Goal: Information Seeking & Learning: Learn about a topic

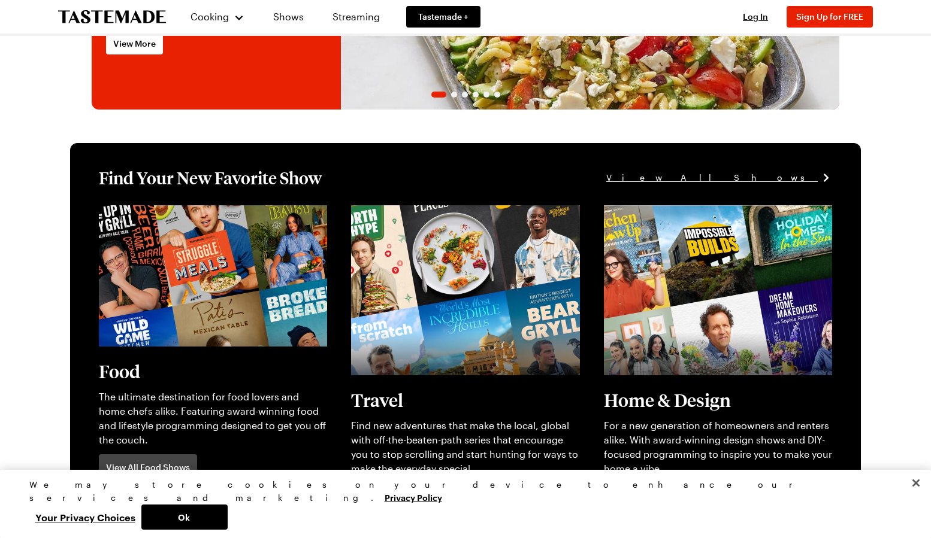
scroll to position [229, 0]
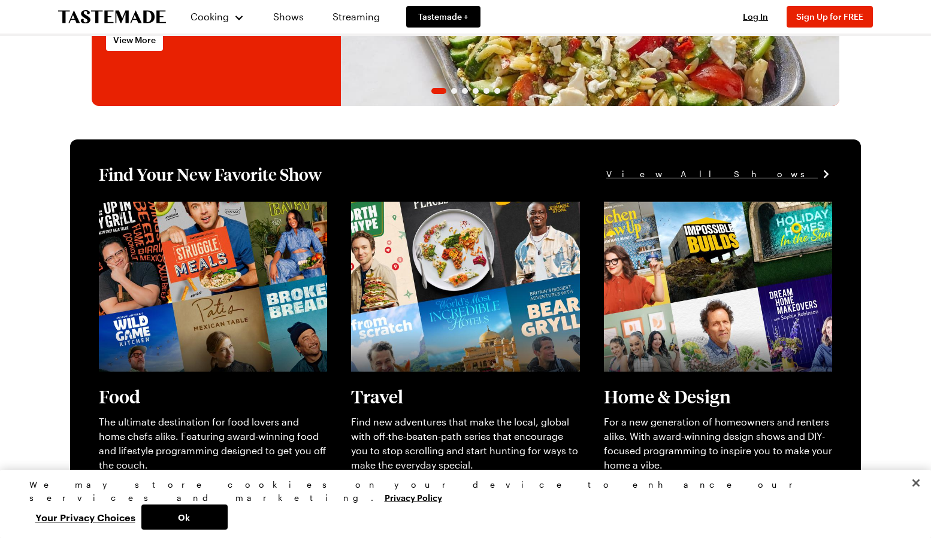
click at [803, 175] on span "View All Shows" at bounding box center [711, 174] width 211 height 13
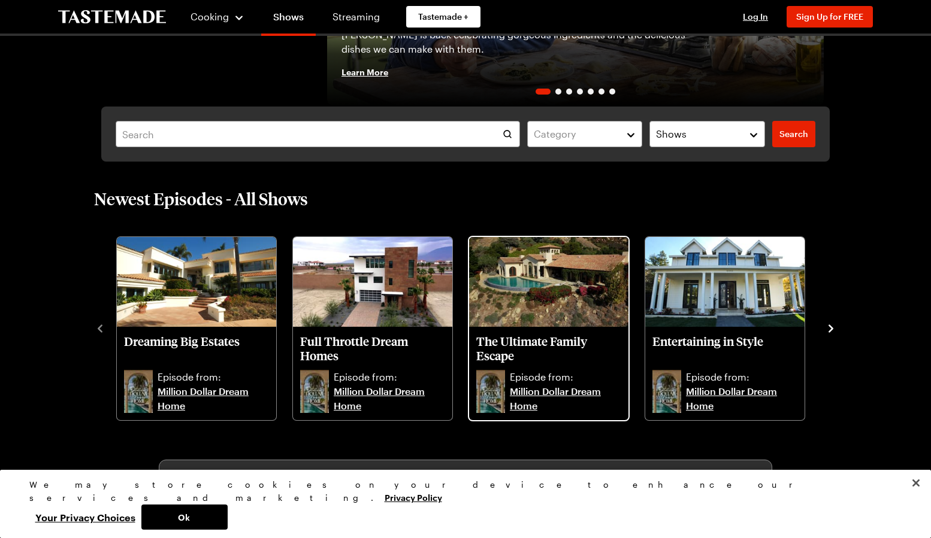
scroll to position [426, 0]
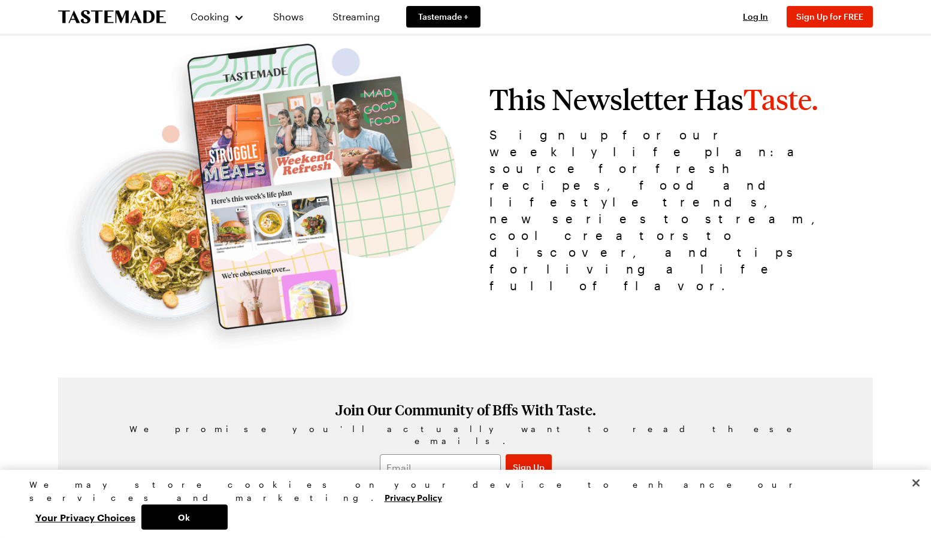
scroll to position [175, 0]
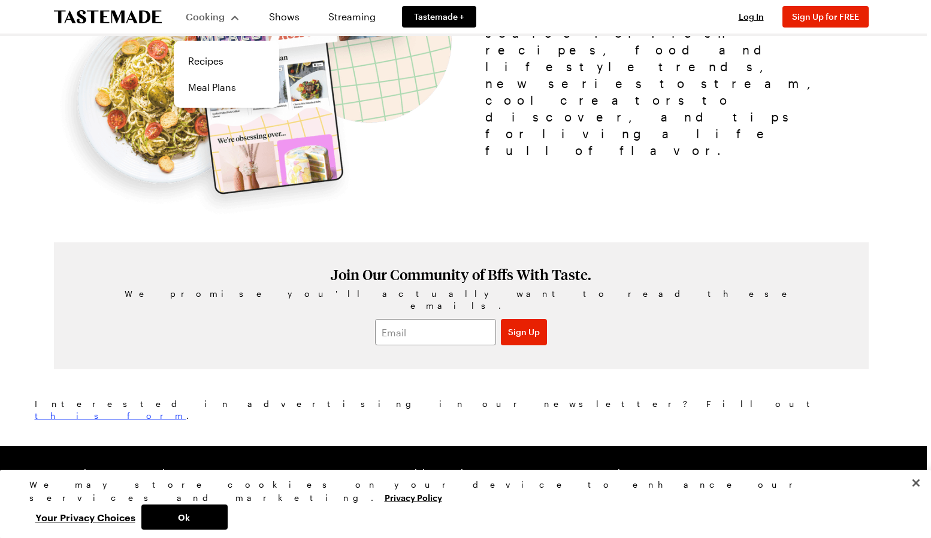
click at [225, 18] on span "Cooking" at bounding box center [205, 16] width 39 height 11
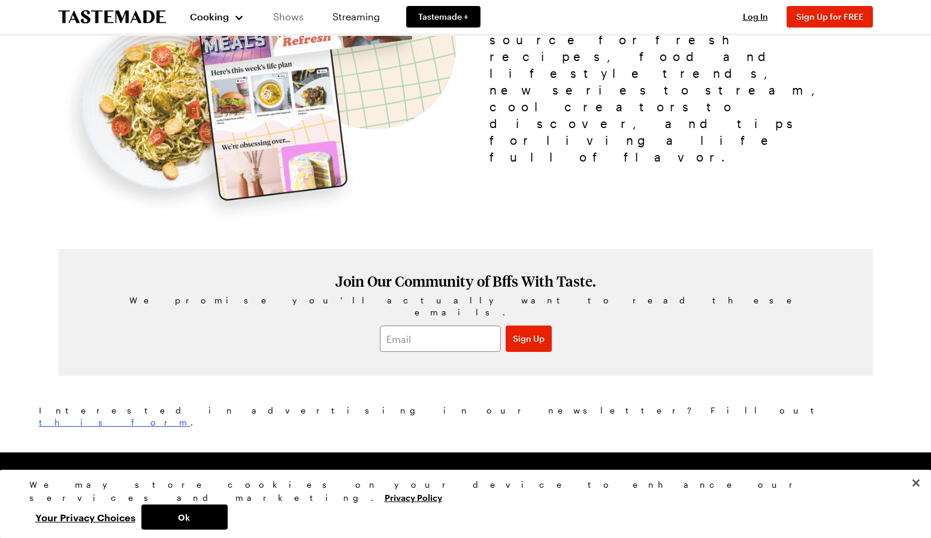
click at [308, 16] on link "Shows" at bounding box center [288, 17] width 54 height 34
click at [294, 16] on link "Shows" at bounding box center [288, 17] width 54 height 34
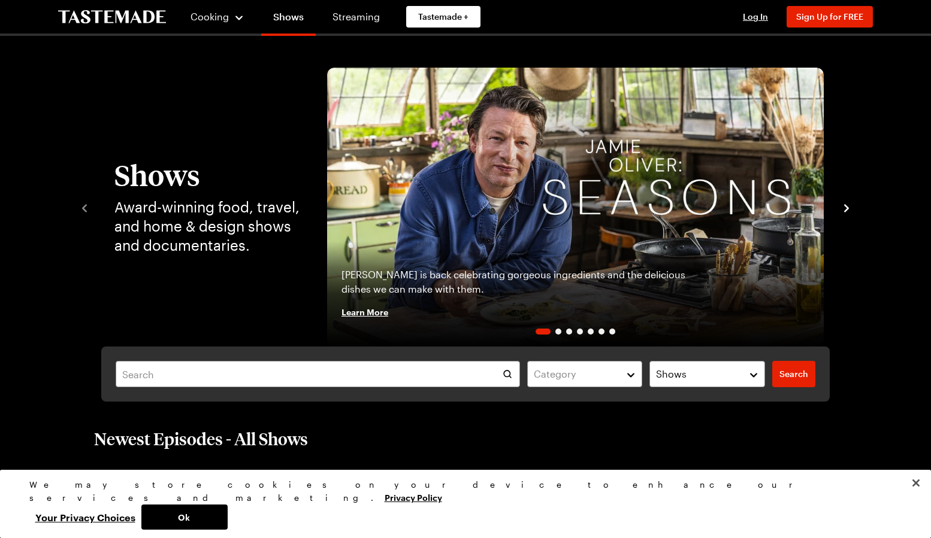
scroll to position [5, 0]
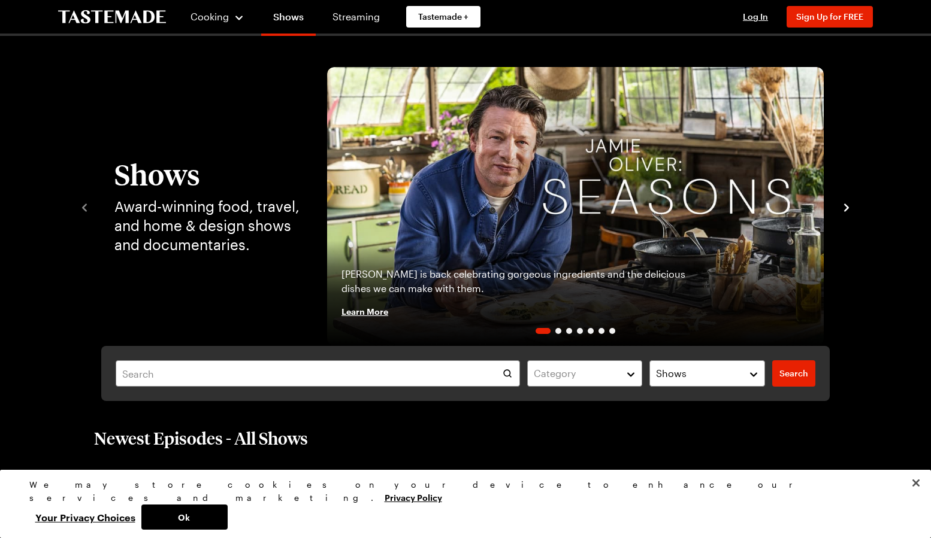
click at [838, 209] on div "Shows Award-winning food, travel, and home & design shows and documentaries. Ja…" at bounding box center [465, 206] width 774 height 279
click at [851, 208] on icon "navigate to next item" at bounding box center [846, 208] width 12 height 12
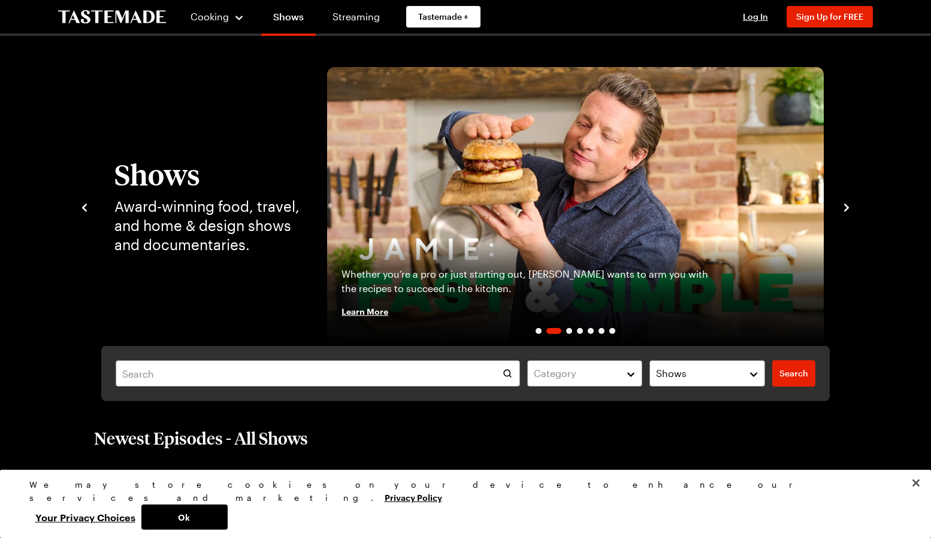
click at [851, 208] on icon "navigate to next item" at bounding box center [846, 208] width 12 height 12
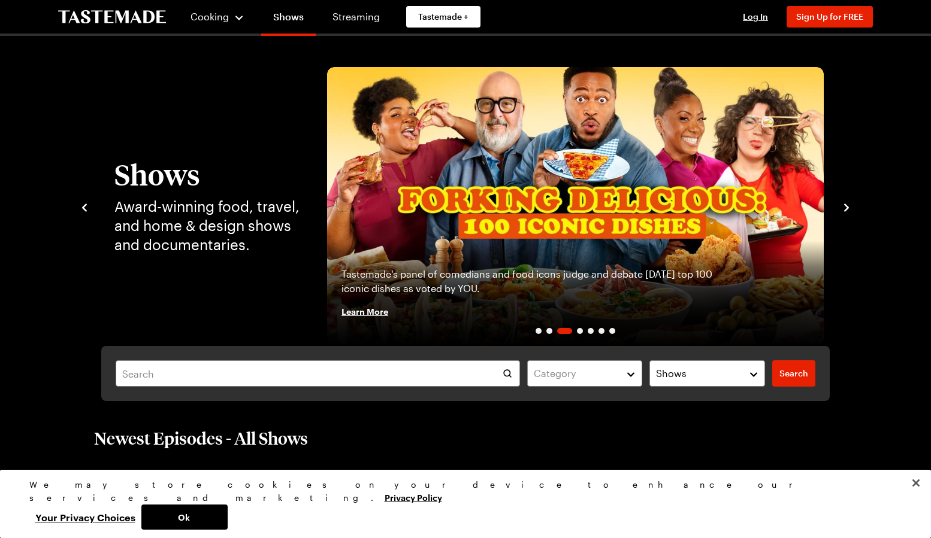
click at [851, 208] on icon "navigate to next item" at bounding box center [846, 208] width 12 height 12
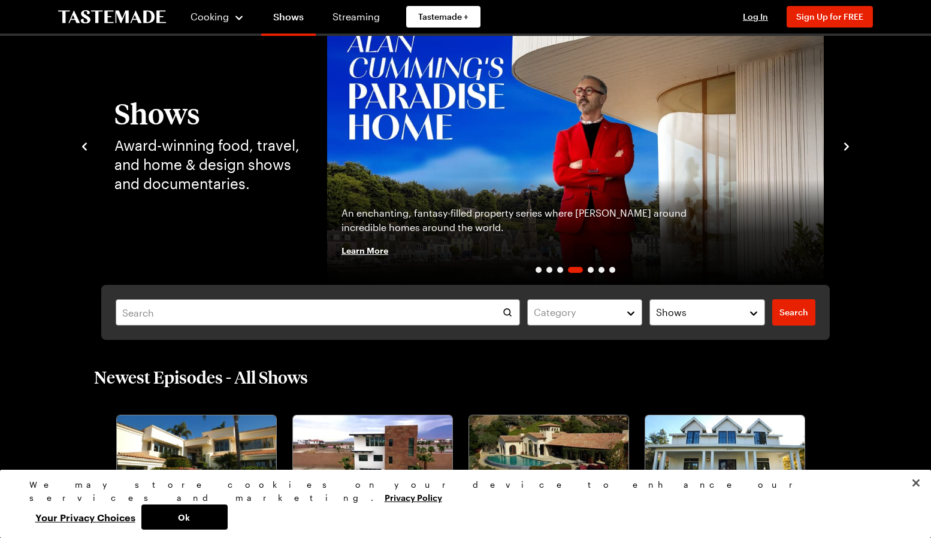
scroll to position [190, 0]
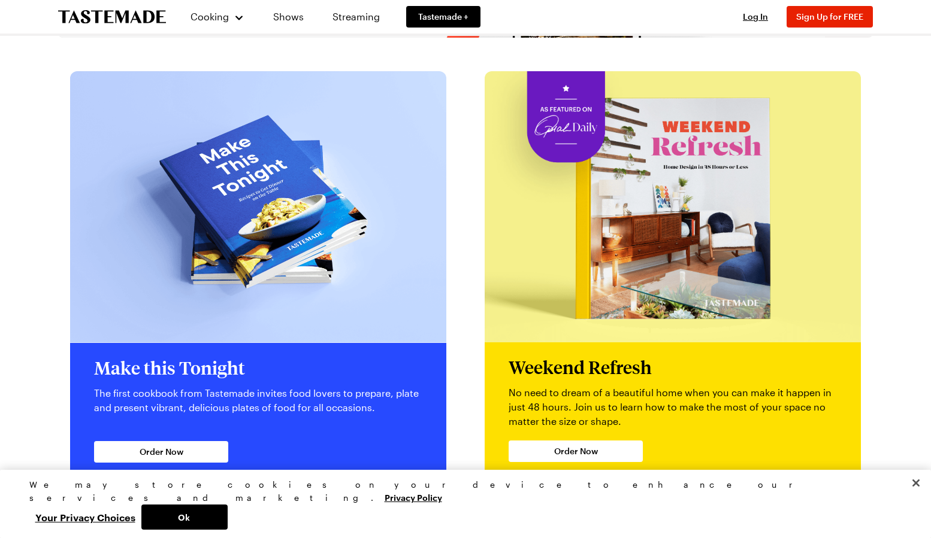
scroll to position [2262, 0]
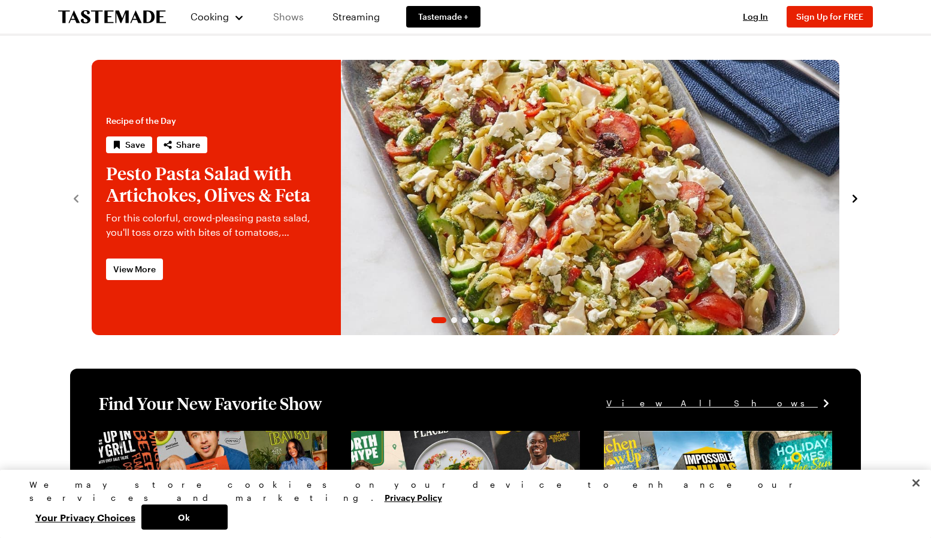
click at [296, 17] on link "Shows" at bounding box center [288, 17] width 54 height 34
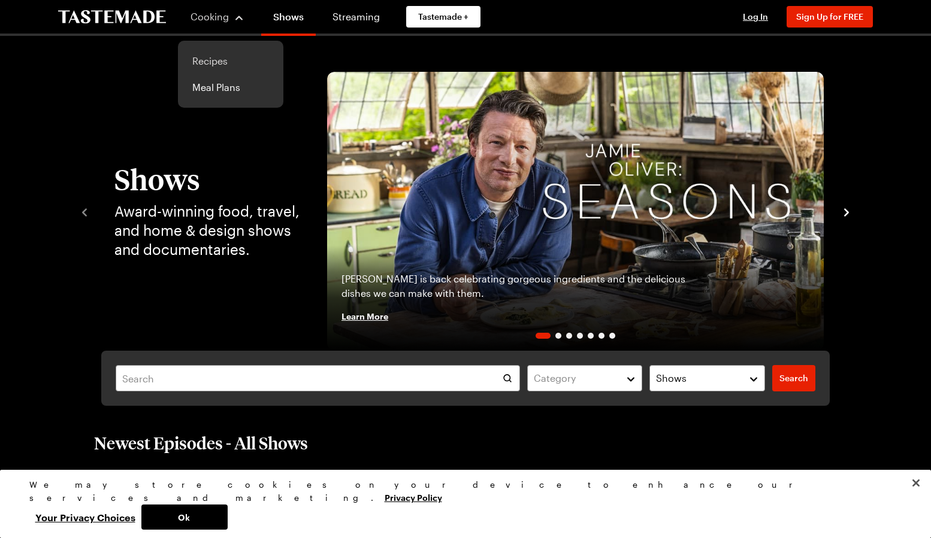
click at [204, 59] on link "Recipes" at bounding box center [230, 61] width 91 height 26
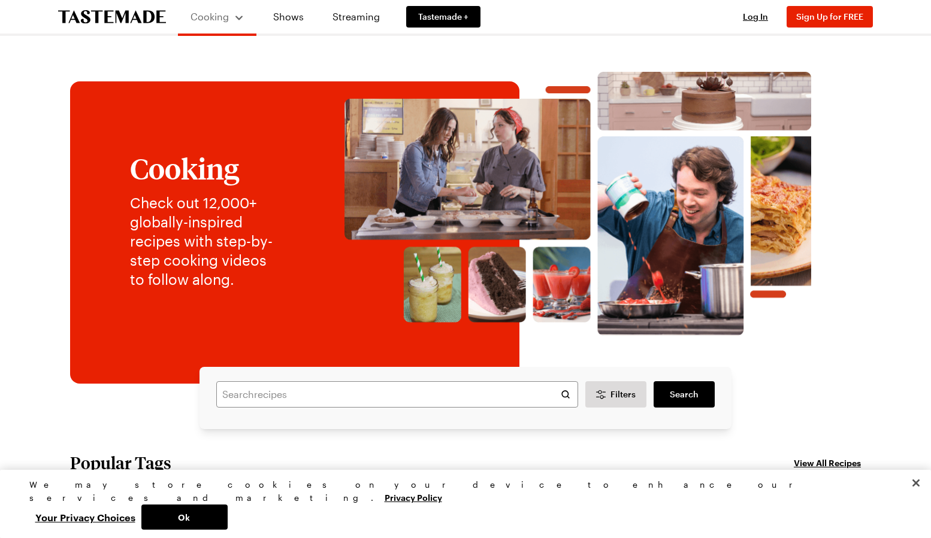
click at [567, 20] on div "Cooking Shows Streaming Tastemade + Log In Sign Up Log In Sign Up for FREE" at bounding box center [465, 17] width 862 height 34
click at [448, 22] on span "Tastemade +" at bounding box center [443, 17] width 50 height 12
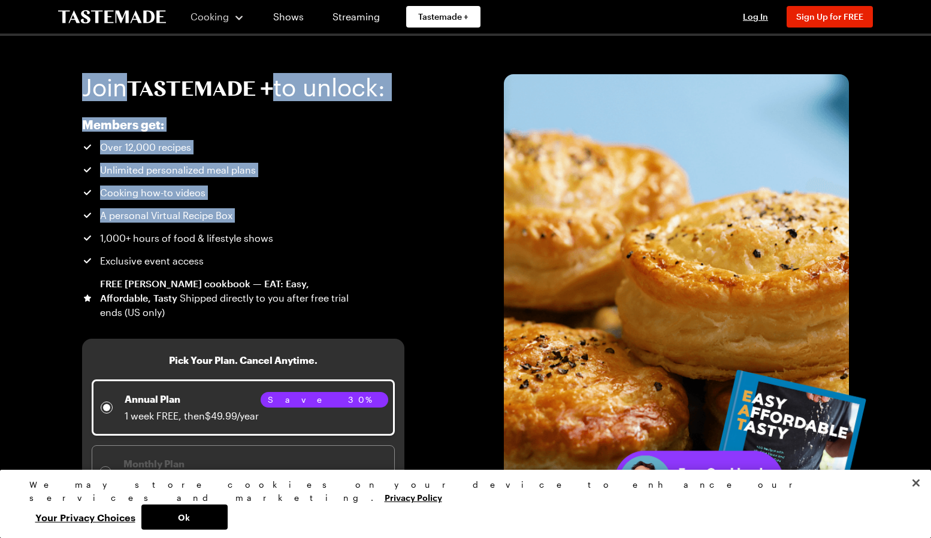
drag, startPoint x: 76, startPoint y: 88, endPoint x: 369, endPoint y: 231, distance: 325.7
click at [371, 231] on div "Join to unlock: Members get: Over 12,000 recipes Unlimited personalized meal pl…" at bounding box center [465, 299] width 862 height 526
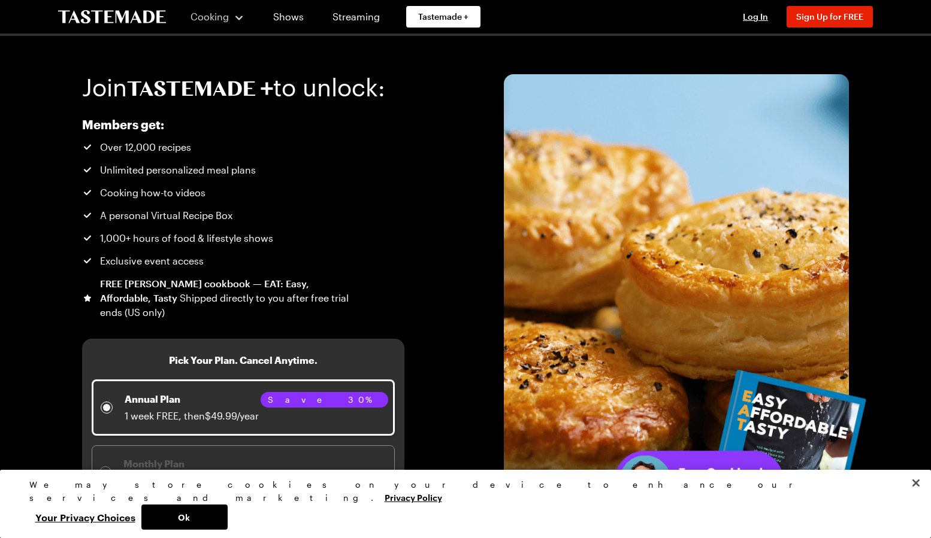
click at [369, 231] on div "Members get: Over 12,000 recipes Unlimited personalized meal plans Cooking how-…" at bounding box center [243, 337] width 322 height 449
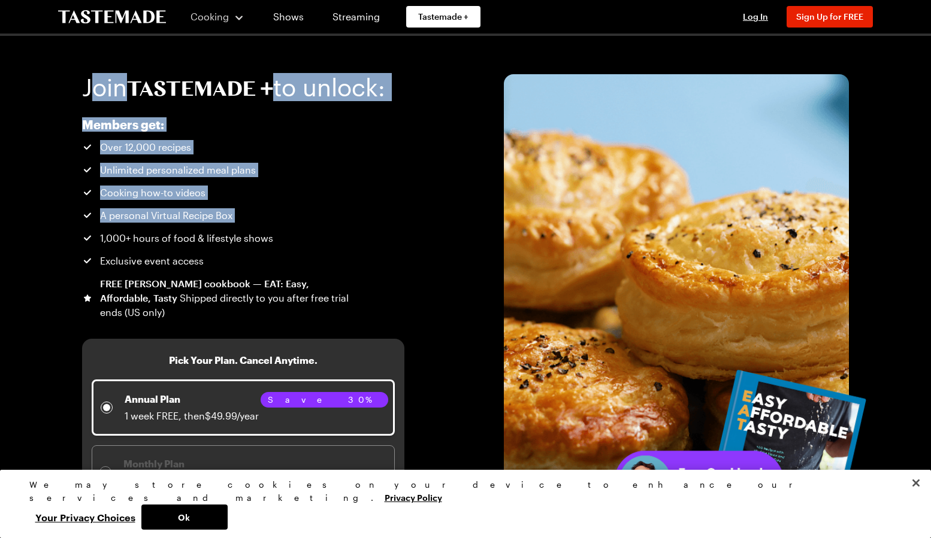
drag, startPoint x: 136, startPoint y: 110, endPoint x: 370, endPoint y: 228, distance: 262.5
click at [370, 228] on div "Join to unlock: Members get: Over 12,000 recipes Unlimited personalized meal pl…" at bounding box center [243, 317] width 322 height 487
click at [369, 228] on div "Members get: Over 12,000 recipes Unlimited personalized meal plans Cooking how-…" at bounding box center [243, 337] width 322 height 449
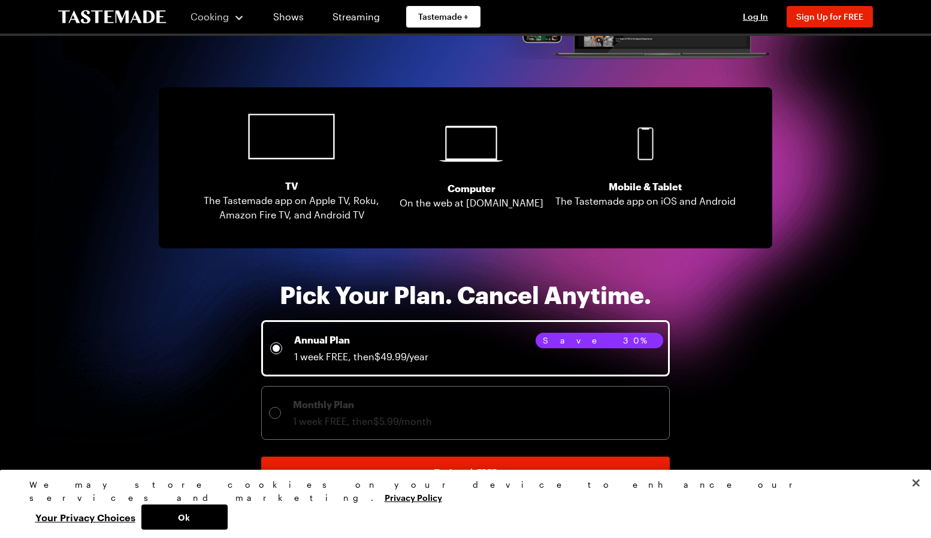
scroll to position [2025, 0]
